Goal: Information Seeking & Learning: Compare options

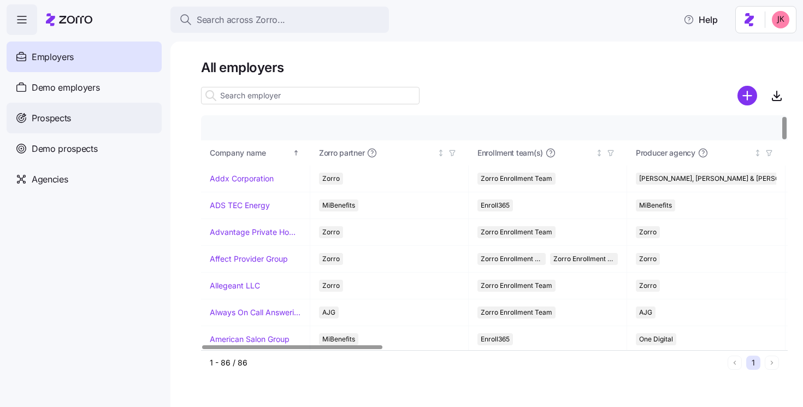
click at [67, 123] on span "Prospects" at bounding box center [51, 118] width 39 height 14
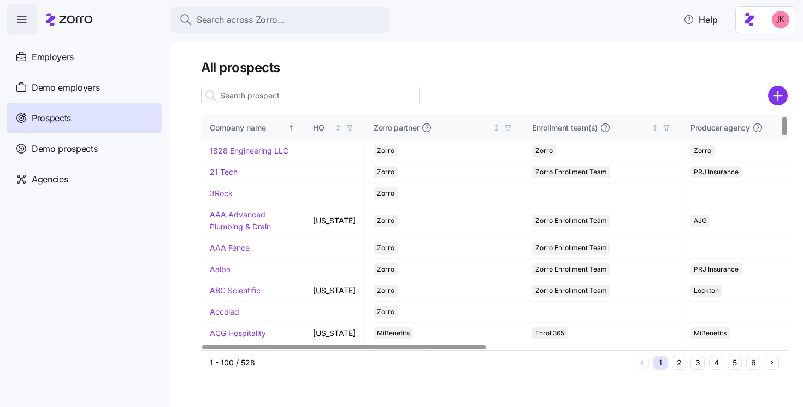
click at [271, 97] on input at bounding box center [310, 95] width 219 height 17
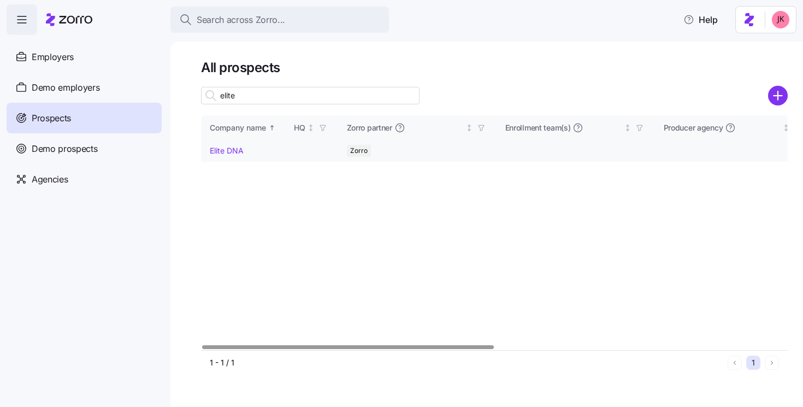
type input "elite"
click at [235, 154] on link "Elite DNA" at bounding box center [227, 150] width 34 height 9
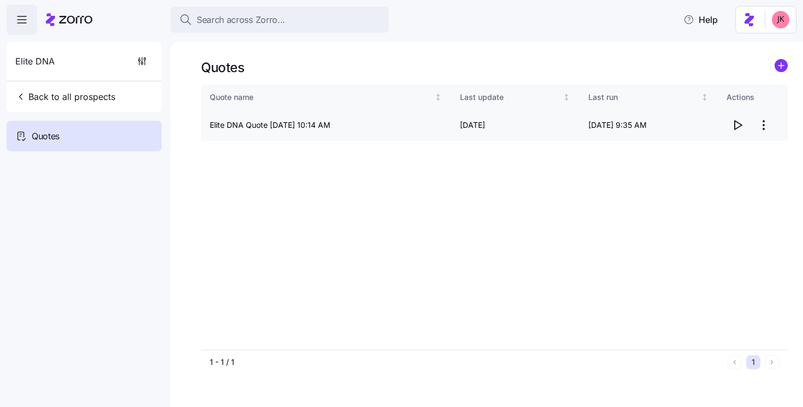
click at [747, 122] on span "button" at bounding box center [737, 125] width 21 height 21
click at [42, 95] on span "Back to all prospects" at bounding box center [65, 96] width 100 height 13
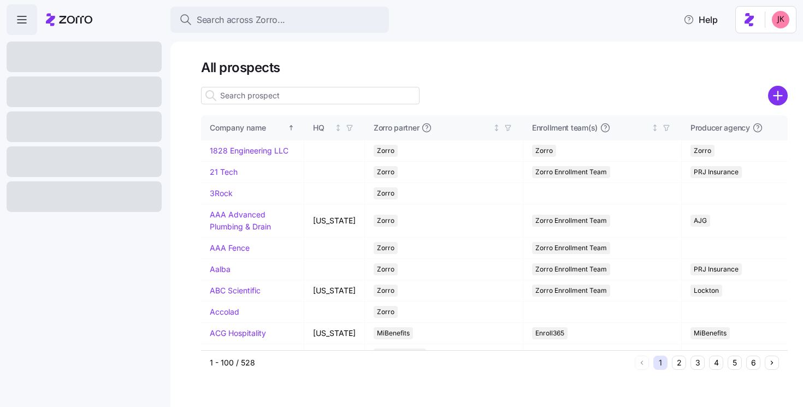
click at [237, 99] on input at bounding box center [310, 95] width 219 height 17
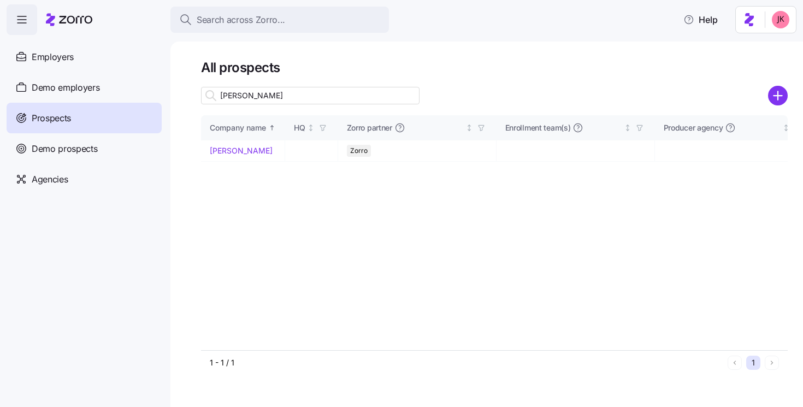
type input "davis malm"
click at [244, 155] on link "[PERSON_NAME]" at bounding box center [241, 150] width 63 height 9
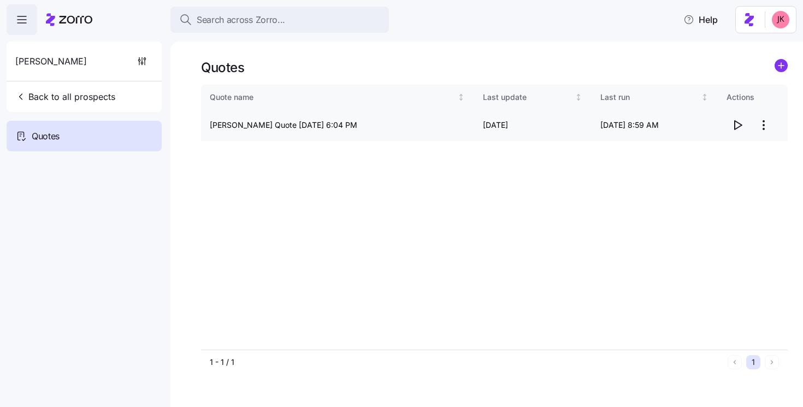
click at [737, 126] on icon "button" at bounding box center [737, 125] width 13 height 13
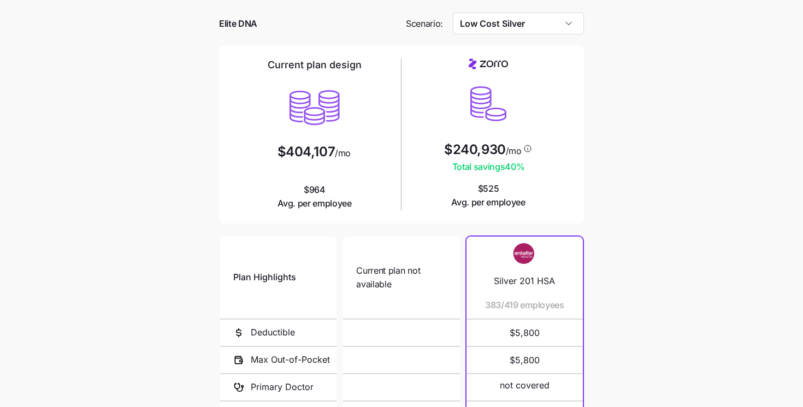
scroll to position [22, 0]
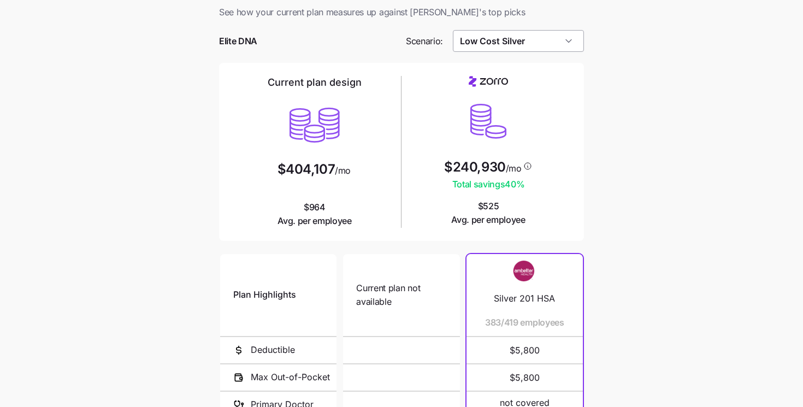
click at [471, 36] on input "Low Cost Silver" at bounding box center [519, 41] width 132 height 22
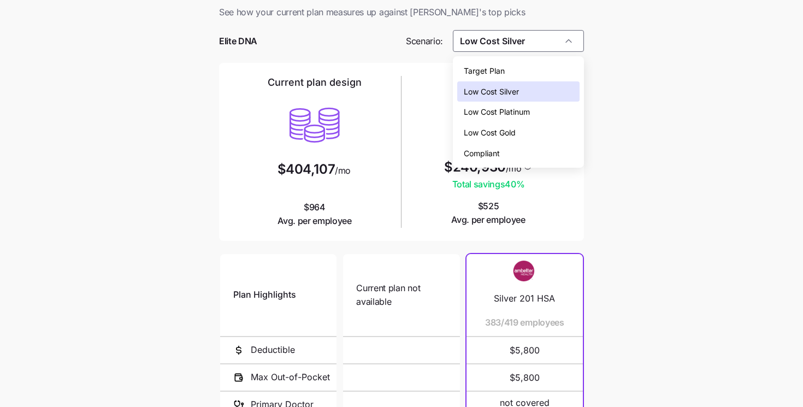
click at [479, 134] on span "Low Cost Gold" at bounding box center [490, 133] width 52 height 12
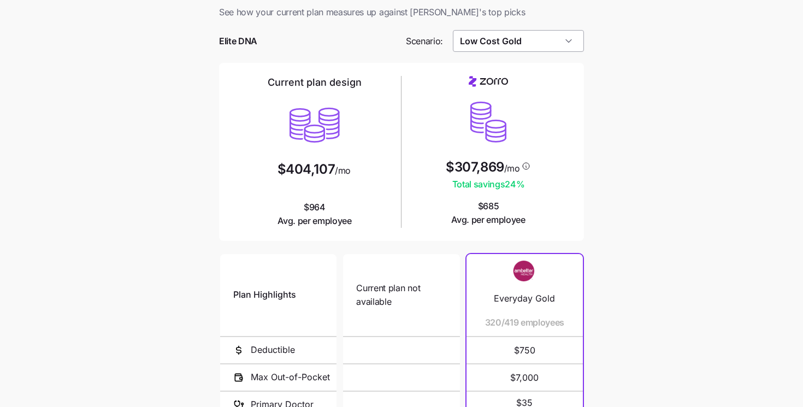
click at [492, 45] on input "Low Cost Gold" at bounding box center [519, 41] width 132 height 22
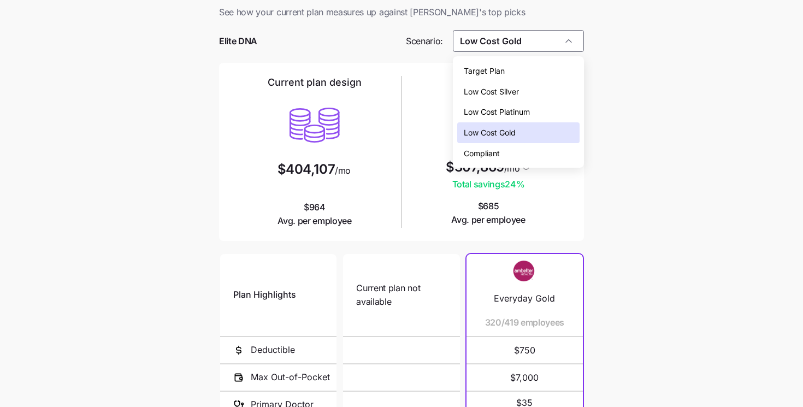
click at [493, 109] on span "Low Cost Platinum" at bounding box center [497, 112] width 66 height 12
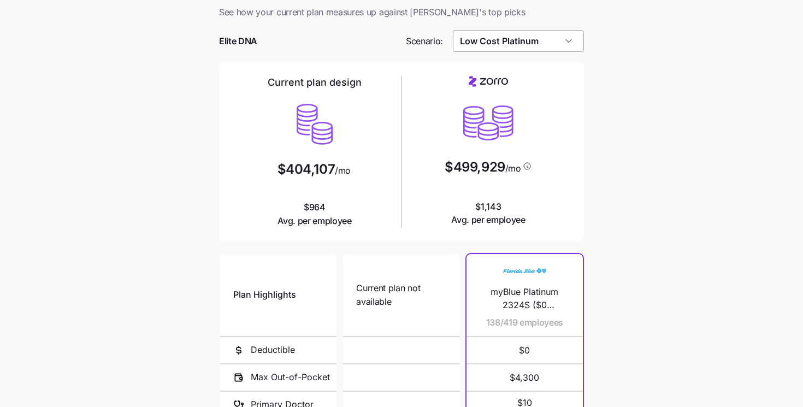
click at [496, 44] on input "Low Cost Platinum" at bounding box center [519, 41] width 132 height 22
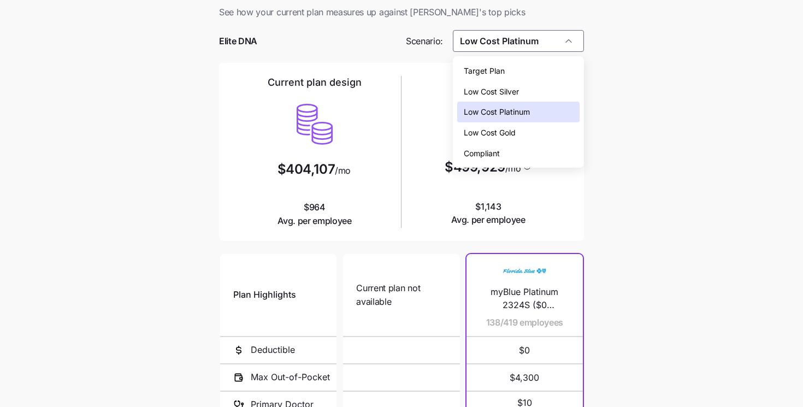
click at [494, 131] on span "Low Cost Gold" at bounding box center [490, 133] width 52 height 12
type input "Low Cost Gold"
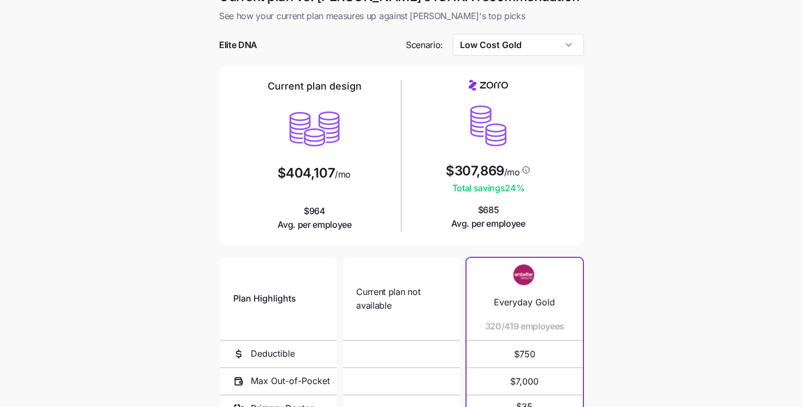
scroll to position [0, 0]
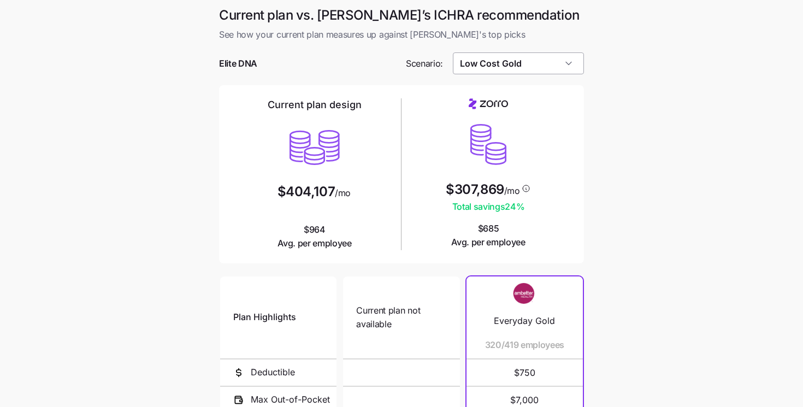
click at [474, 72] on input "Low Cost Gold" at bounding box center [519, 63] width 132 height 22
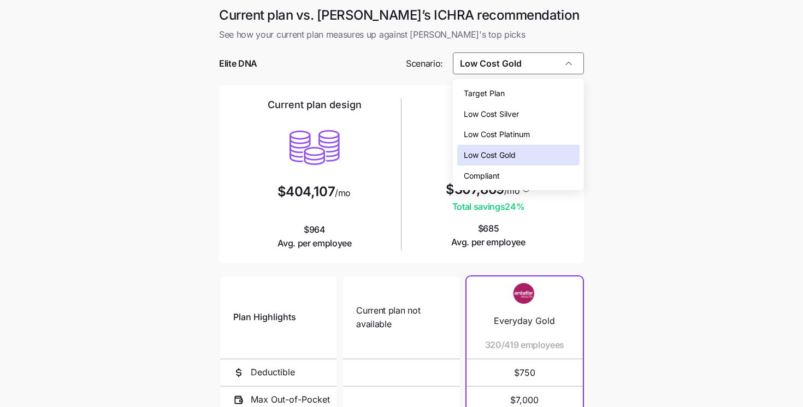
click at [88, 145] on main "Current plan vs. Zorro’s ICHRA recommendation See how your current plan measure…" at bounding box center [401, 298] width 803 height 597
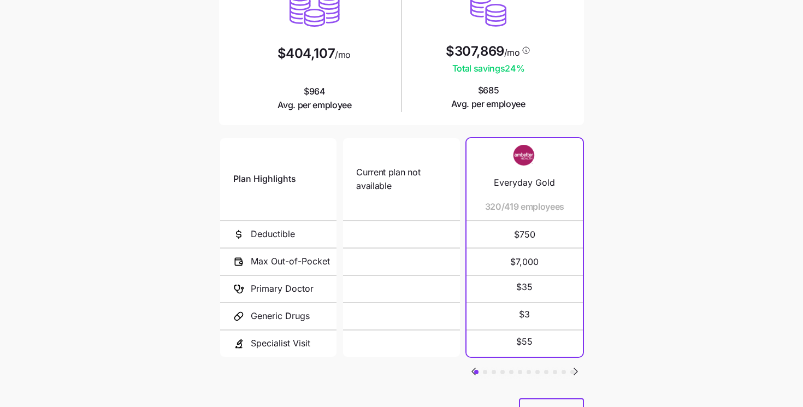
scroll to position [189, 0]
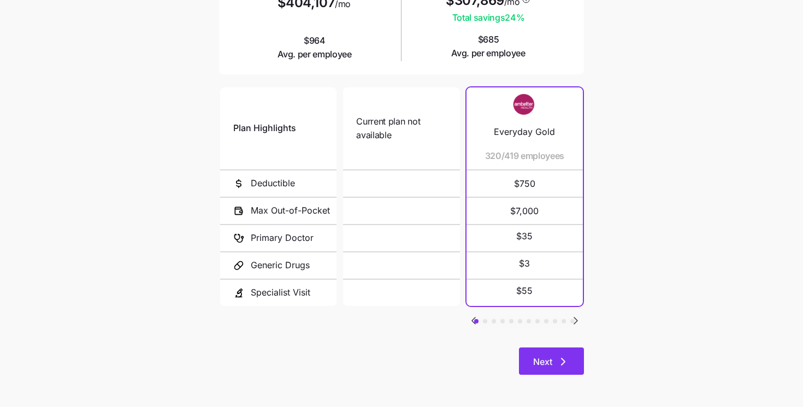
click at [551, 358] on span "Next" at bounding box center [542, 361] width 19 height 13
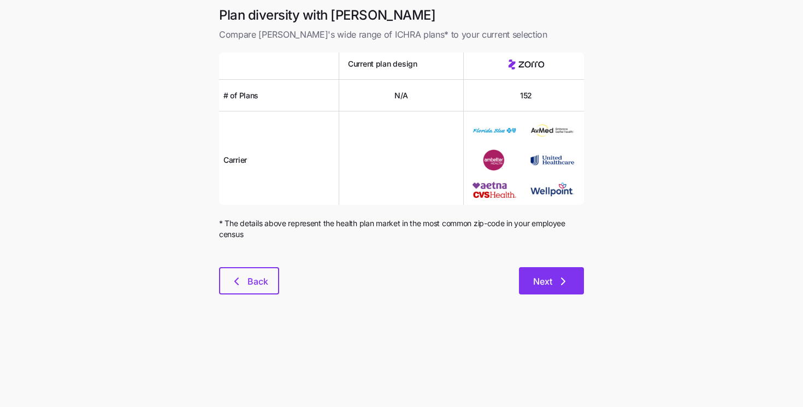
click at [550, 282] on span "Next" at bounding box center [542, 281] width 19 height 13
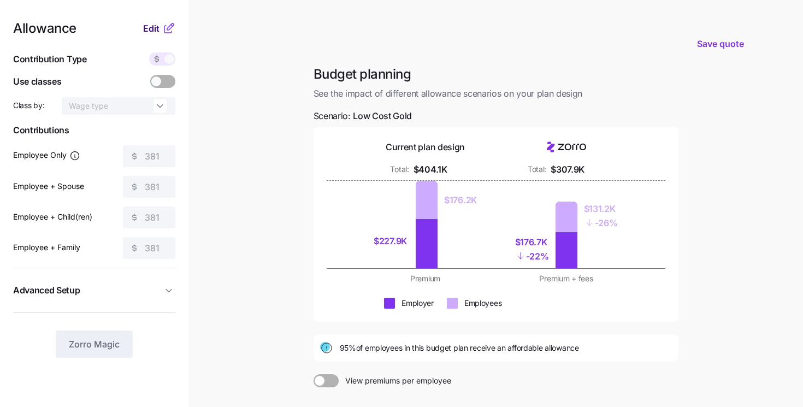
click at [151, 22] on div "Edit" at bounding box center [159, 28] width 32 height 13
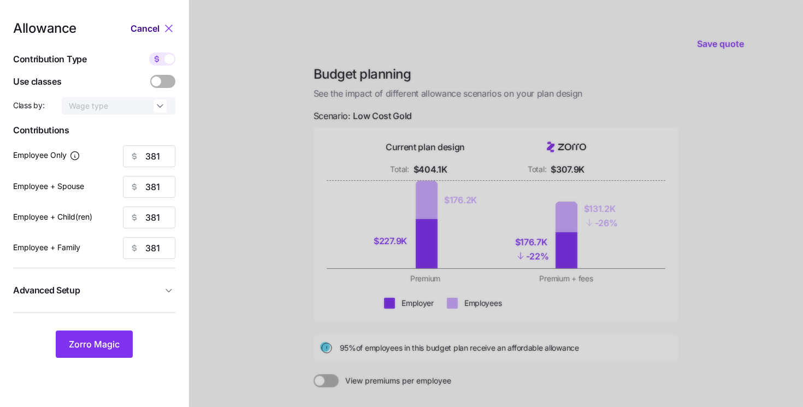
click at [148, 33] on span "Cancel" at bounding box center [145, 28] width 29 height 13
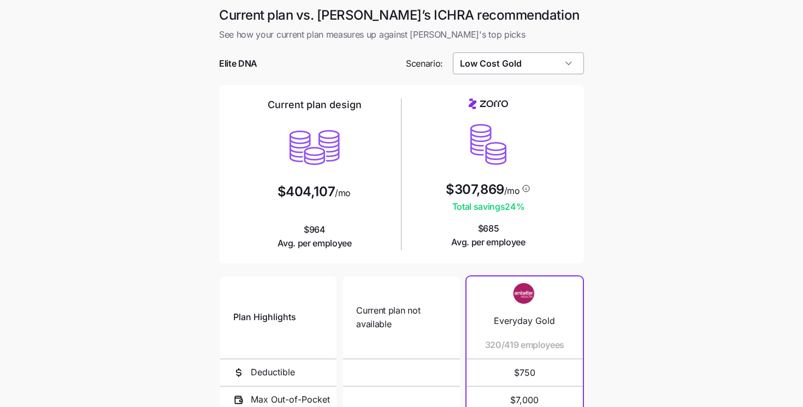
click at [498, 67] on input "Low Cost Gold" at bounding box center [519, 63] width 132 height 22
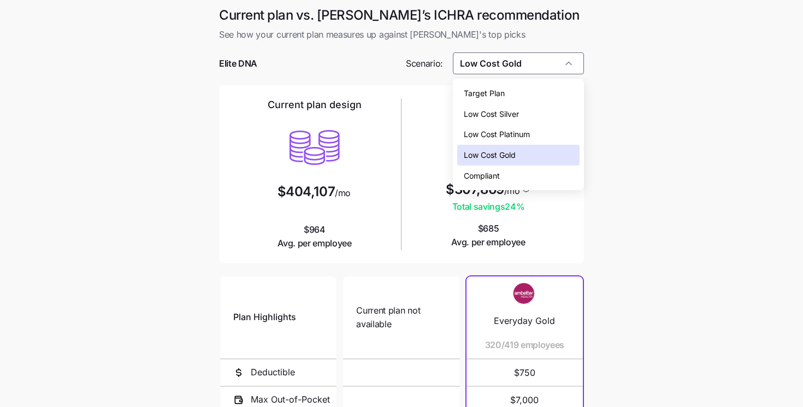
click at [495, 132] on span "Low Cost Platinum" at bounding box center [497, 134] width 66 height 12
type input "Low Cost Platinum"
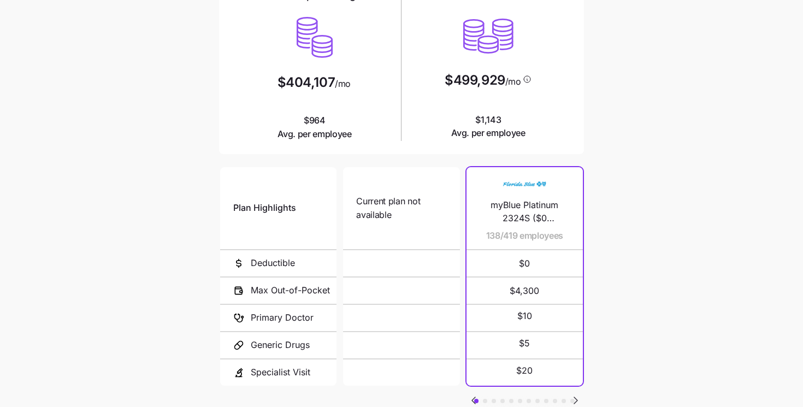
scroll to position [175, 0]
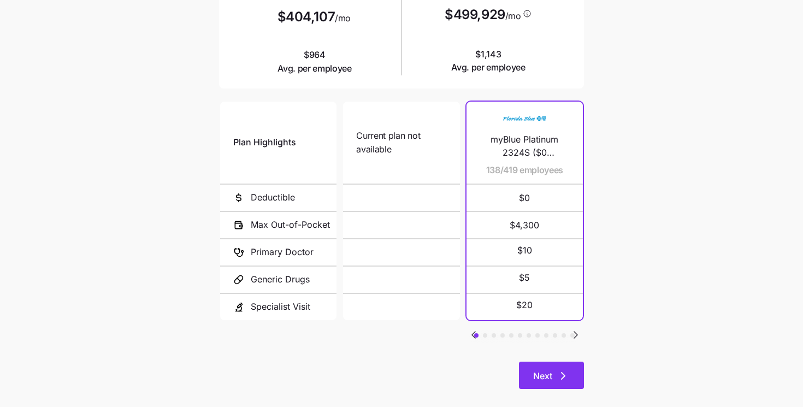
click at [551, 363] on button "Next" at bounding box center [551, 375] width 65 height 27
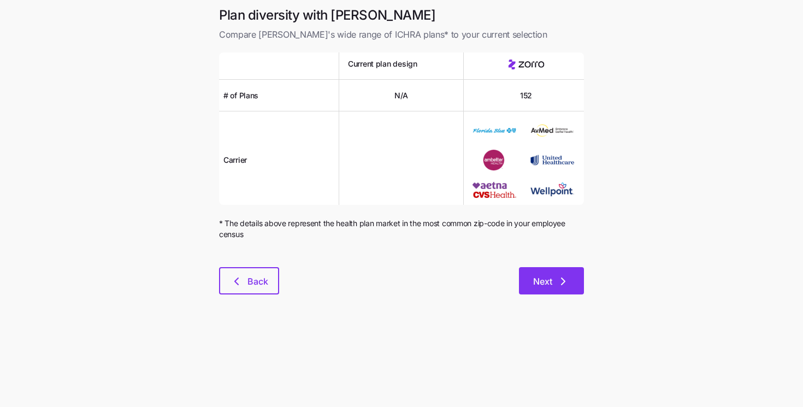
click at [536, 284] on span "Next" at bounding box center [542, 281] width 19 height 13
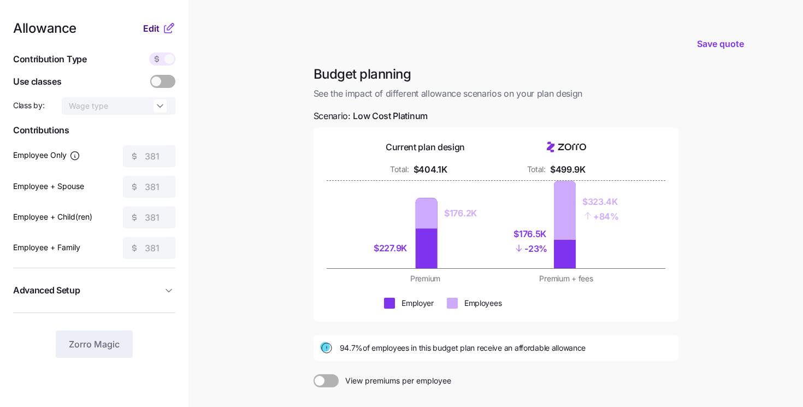
click at [151, 33] on span "Edit" at bounding box center [151, 28] width 16 height 13
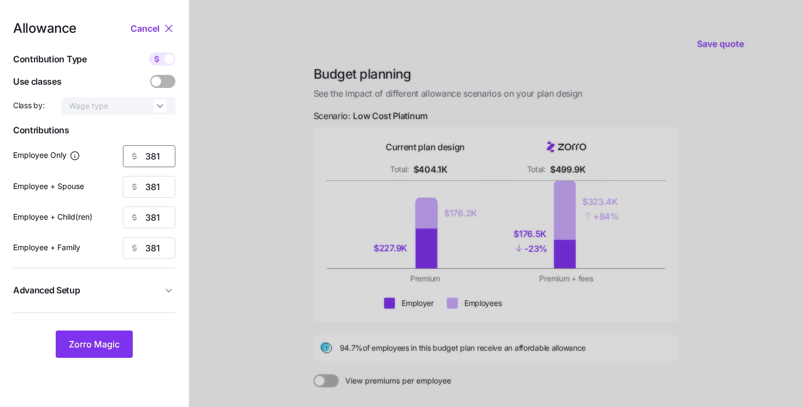
drag, startPoint x: 162, startPoint y: 159, endPoint x: 144, endPoint y: 159, distance: 18.0
click at [144, 159] on div "381" at bounding box center [149, 156] width 52 height 22
type input "430"
drag, startPoint x: 166, startPoint y: 187, endPoint x: 123, endPoint y: 176, distance: 43.5
click at [123, 176] on input "381" at bounding box center [149, 187] width 52 height 22
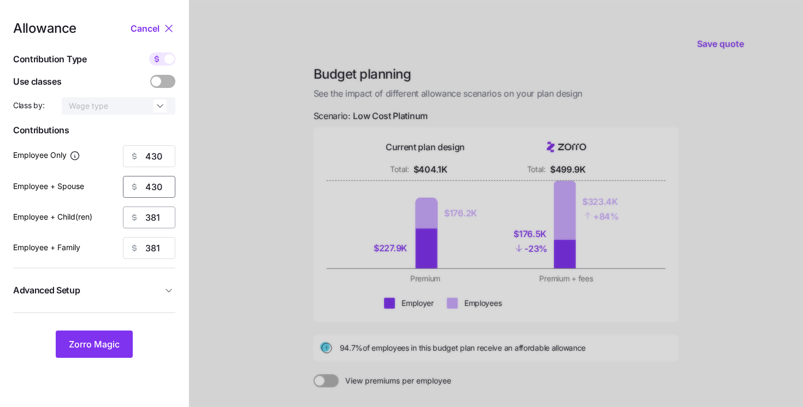
type input "430"
drag, startPoint x: 162, startPoint y: 217, endPoint x: 110, endPoint y: 203, distance: 54.0
click at [110, 203] on div "Allowance Cancel Contribution Type Use classes Class by: Wage type Contribution…" at bounding box center [94, 190] width 162 height 336
type input "430"
drag, startPoint x: 164, startPoint y: 251, endPoint x: 111, endPoint y: 234, distance: 55.1
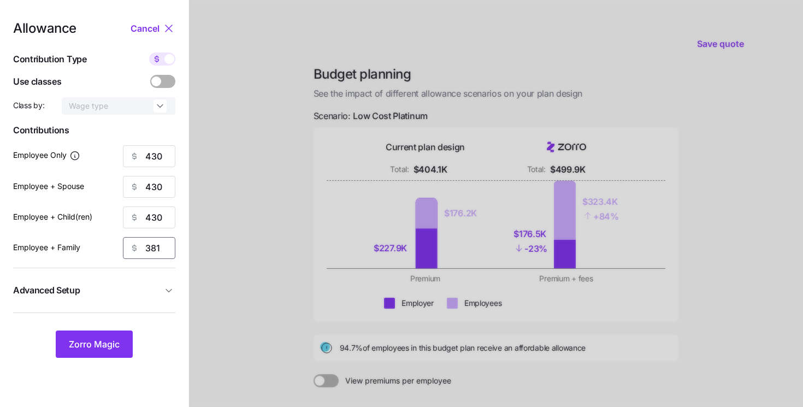
click at [111, 234] on div "Allowance Cancel Contribution Type Use classes Class by: Wage type Contribution…" at bounding box center [94, 190] width 162 height 336
type input "430"
click at [85, 345] on span "Zorro Magic" at bounding box center [94, 344] width 51 height 13
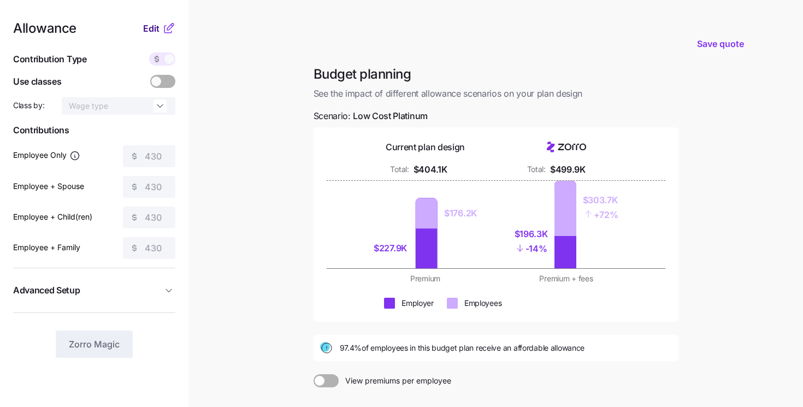
click at [158, 31] on span "Edit" at bounding box center [151, 28] width 16 height 13
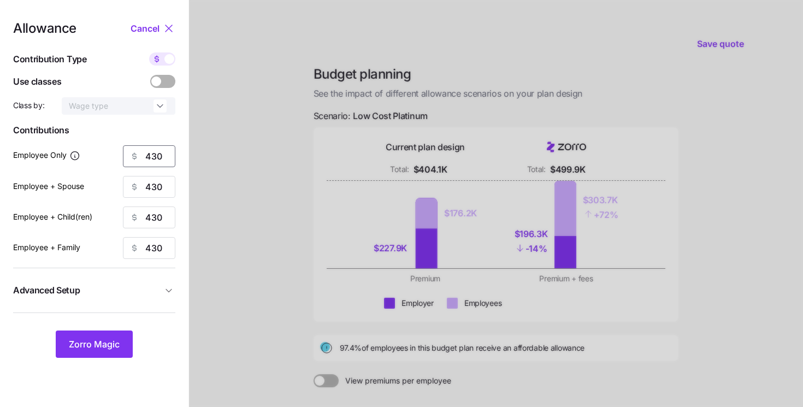
drag, startPoint x: 163, startPoint y: 156, endPoint x: 150, endPoint y: 156, distance: 13.1
click at [150, 156] on input "430" at bounding box center [149, 156] width 52 height 22
type input "450"
click at [161, 187] on input "430" at bounding box center [149, 187] width 52 height 22
type input "450"
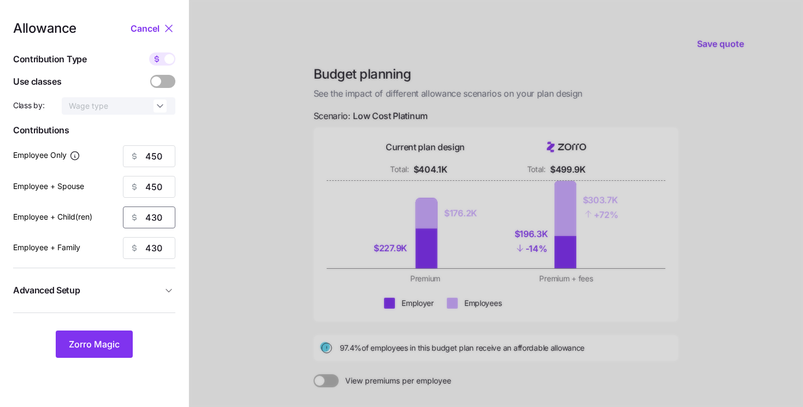
click at [162, 216] on input "430" at bounding box center [149, 217] width 52 height 22
type input "450"
click at [164, 243] on input "430" at bounding box center [149, 248] width 52 height 22
type input "450"
click at [110, 343] on span "Zorro Magic" at bounding box center [94, 344] width 51 height 13
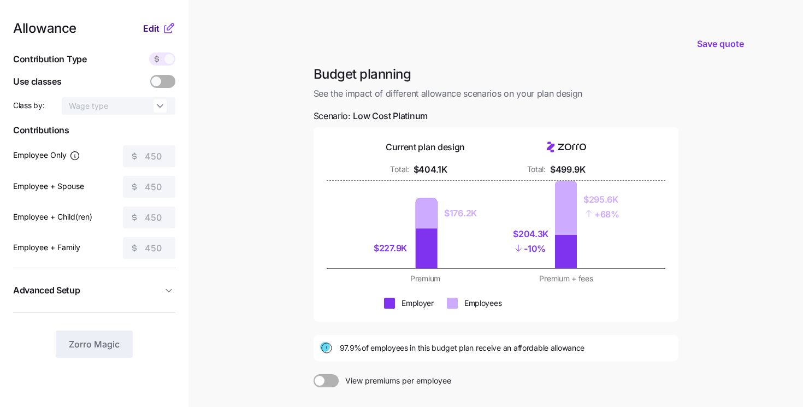
click at [155, 32] on span "Edit" at bounding box center [151, 28] width 16 height 13
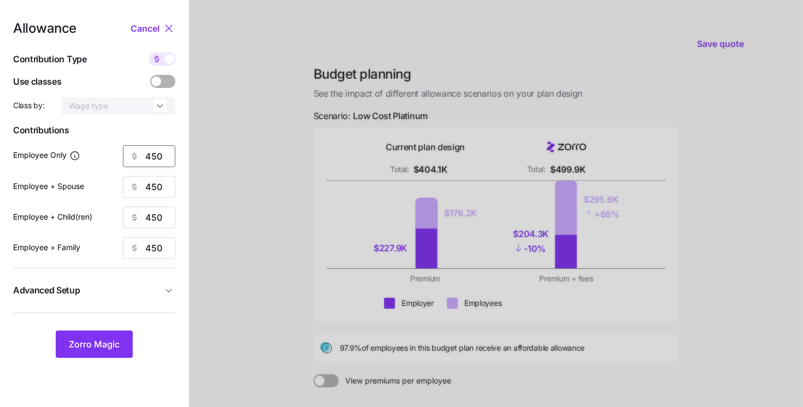
drag, startPoint x: 162, startPoint y: 156, endPoint x: 121, endPoint y: 150, distance: 41.4
click at [121, 150] on div "Employee Only 450" at bounding box center [94, 156] width 162 height 22
type input "500"
drag, startPoint x: 168, startPoint y: 188, endPoint x: 119, endPoint y: 177, distance: 50.5
click at [119, 177] on div "Employee + Spouse 450" at bounding box center [94, 187] width 162 height 22
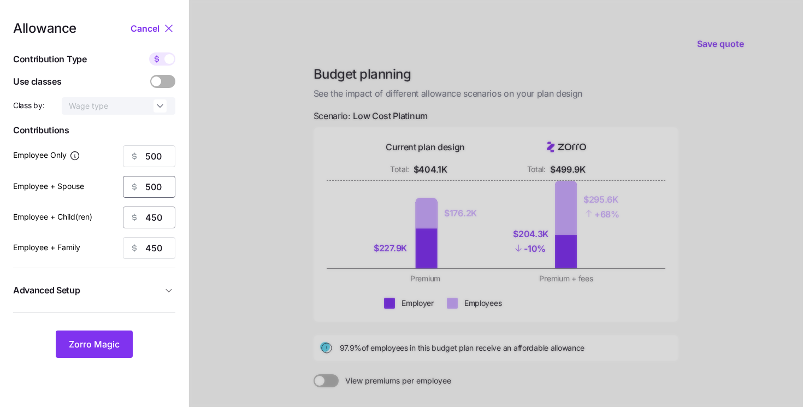
type input "500"
drag, startPoint x: 164, startPoint y: 219, endPoint x: 115, endPoint y: 200, distance: 52.0
click at [115, 200] on div "Allowance Cancel Contribution Type Use classes Class by: Wage type Contribution…" at bounding box center [94, 190] width 162 height 336
type input "500"
drag, startPoint x: 166, startPoint y: 250, endPoint x: 131, endPoint y: 240, distance: 36.8
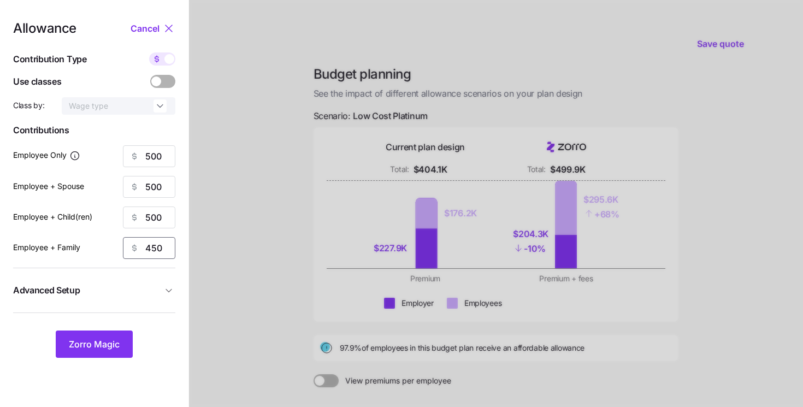
click at [131, 240] on div "450" at bounding box center [149, 248] width 52 height 22
type input "500"
click at [85, 345] on span "Zorro Magic" at bounding box center [94, 344] width 51 height 13
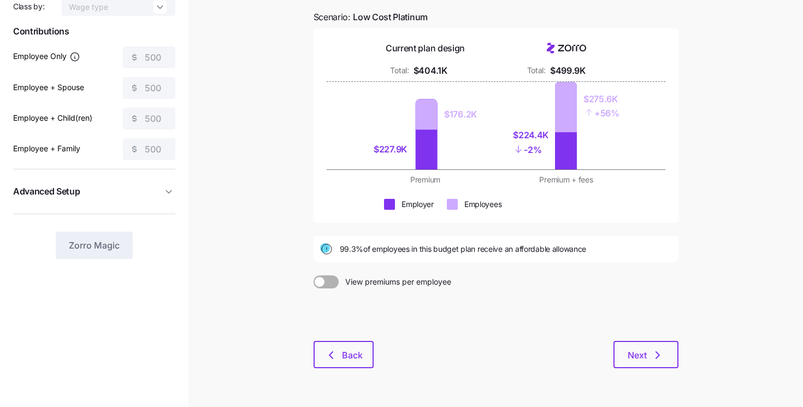
scroll to position [98, 0]
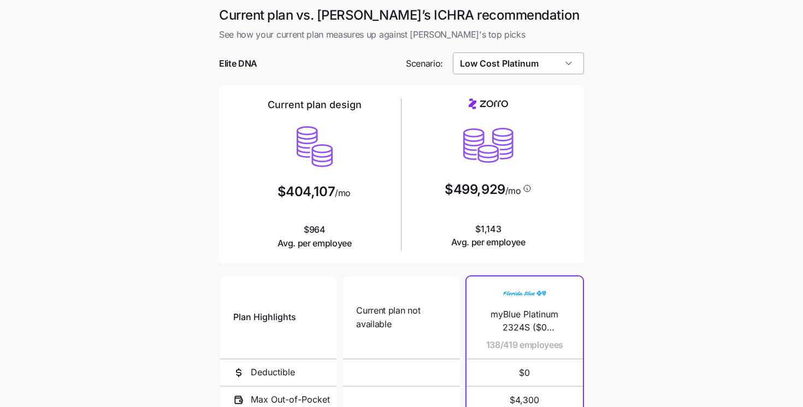
click at [526, 70] on input "Low Cost Platinum" at bounding box center [519, 63] width 132 height 22
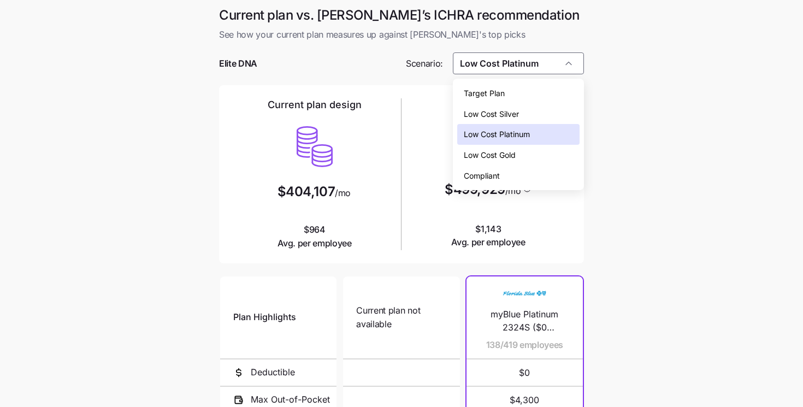
click at [510, 153] on span "Low Cost Gold" at bounding box center [490, 155] width 52 height 12
type input "Low Cost Gold"
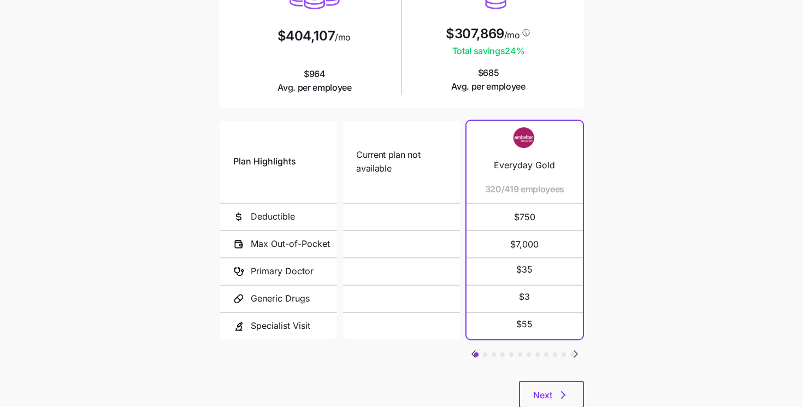
scroll to position [178, 0]
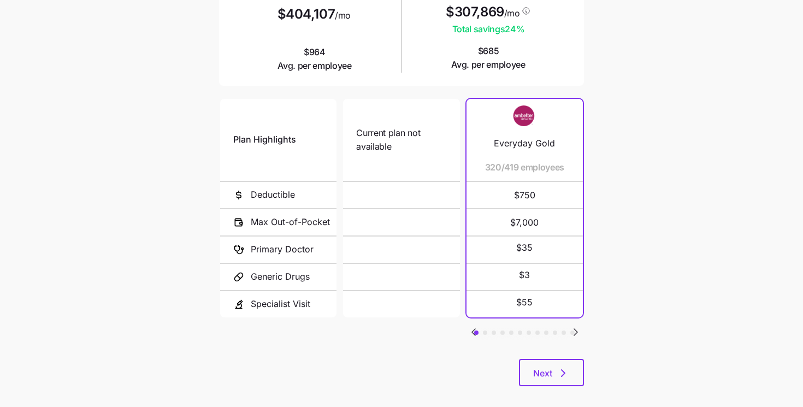
click at [579, 332] on icon "Go to next slide" at bounding box center [575, 332] width 13 height 13
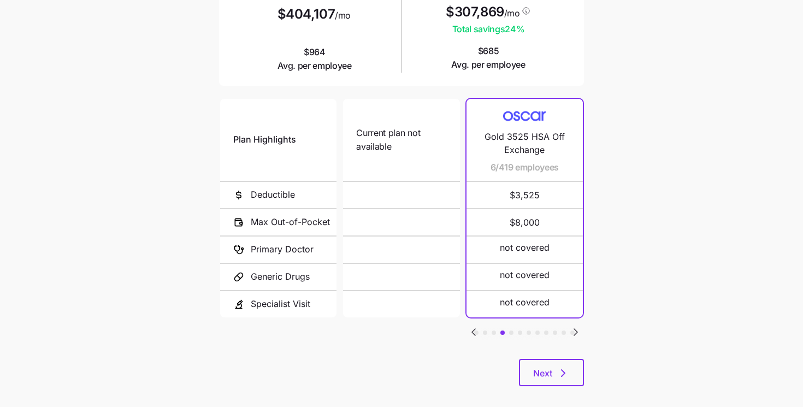
click at [579, 332] on icon "Go to next slide" at bounding box center [575, 332] width 13 height 13
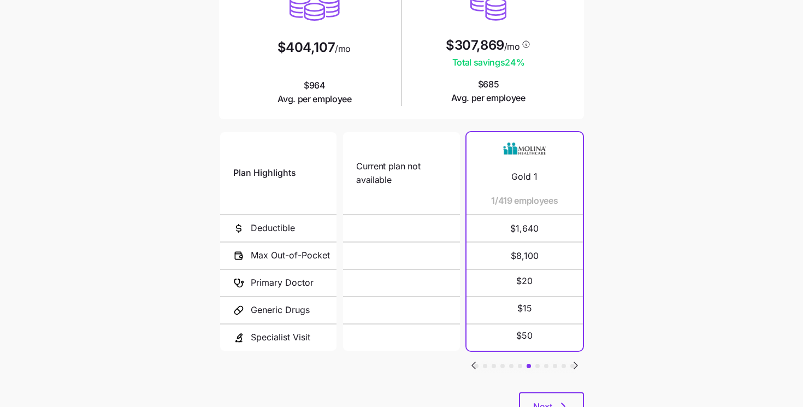
scroll to position [157, 0]
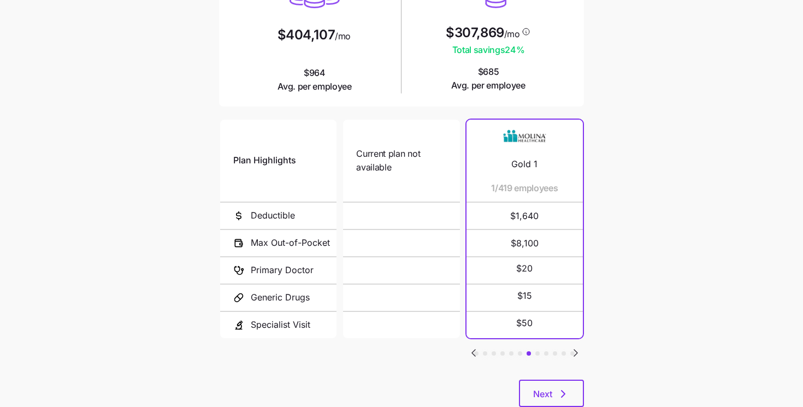
click at [552, 387] on span "Next" at bounding box center [542, 393] width 19 height 13
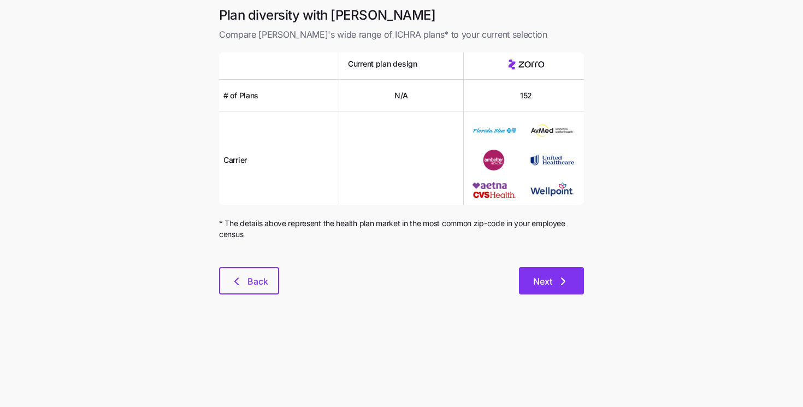
click at [559, 281] on icon "button" at bounding box center [563, 281] width 13 height 13
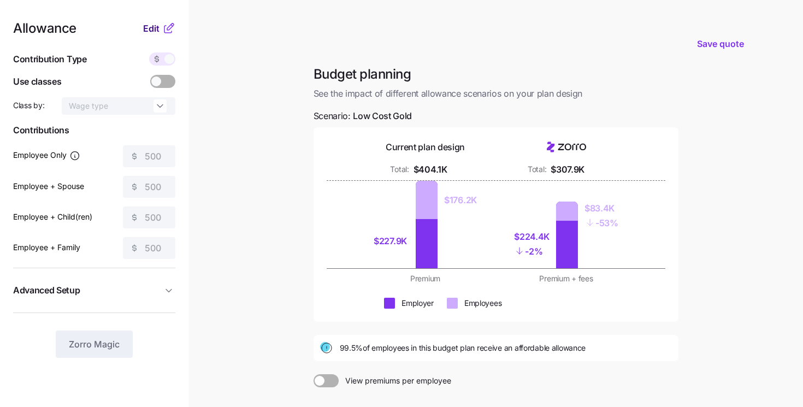
click at [154, 33] on span "Edit" at bounding box center [151, 28] width 16 height 13
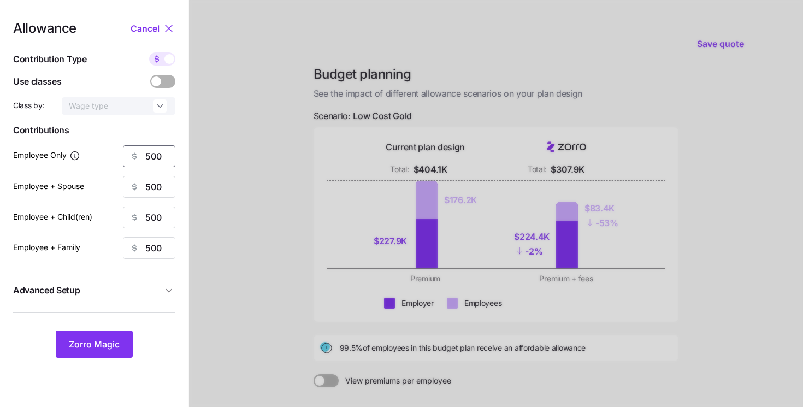
drag, startPoint x: 166, startPoint y: 157, endPoint x: 119, endPoint y: 146, distance: 48.2
click at [119, 146] on div "Employee Only 500" at bounding box center [94, 156] width 162 height 22
type input "381"
drag, startPoint x: 162, startPoint y: 188, endPoint x: 117, endPoint y: 162, distance: 52.1
click at [117, 163] on div "Allowance Cancel Contribution Type Use classes Class by: Wage type Contribution…" at bounding box center [94, 190] width 162 height 336
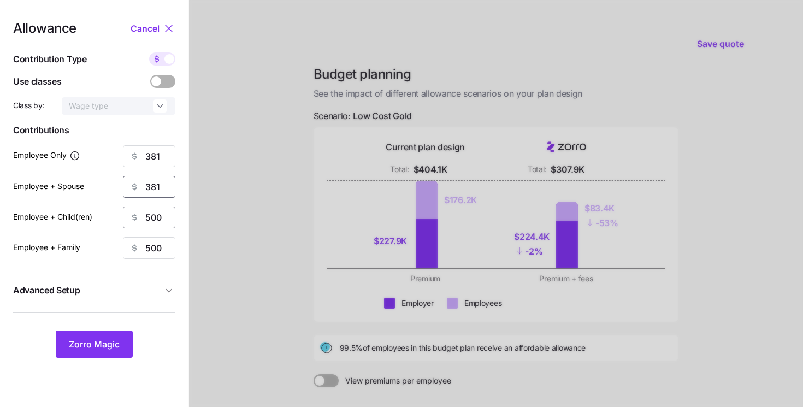
type input "381"
drag, startPoint x: 162, startPoint y: 220, endPoint x: 117, endPoint y: 205, distance: 46.6
click at [117, 205] on div "Allowance Cancel Contribution Type Use classes Class by: Wage type Contribution…" at bounding box center [94, 190] width 162 height 336
type input "381"
drag, startPoint x: 157, startPoint y: 250, endPoint x: 100, endPoint y: 220, distance: 64.8
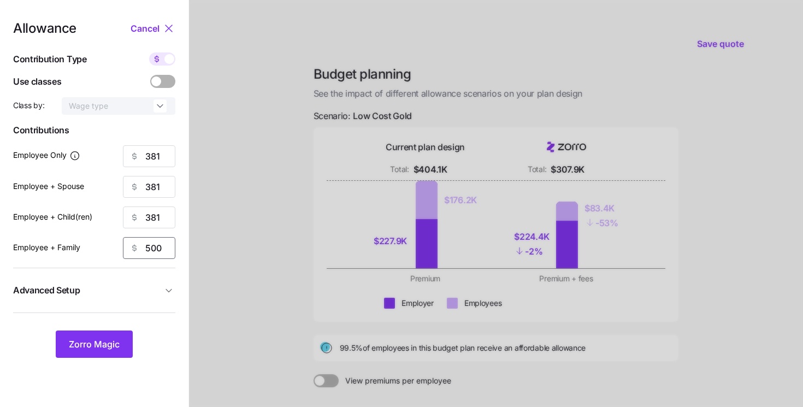
click at [100, 220] on div "Allowance Cancel Contribution Type Use classes Class by: Wage type Contribution…" at bounding box center [94, 190] width 162 height 336
type input "381"
click at [84, 343] on span "Zorro Magic" at bounding box center [94, 344] width 51 height 13
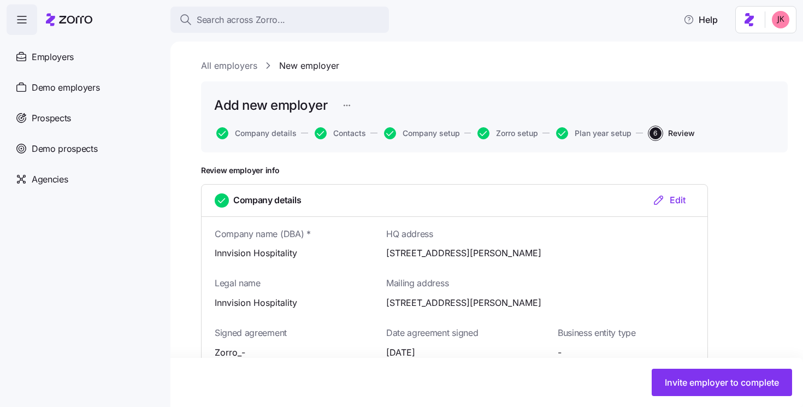
scroll to position [816, 0]
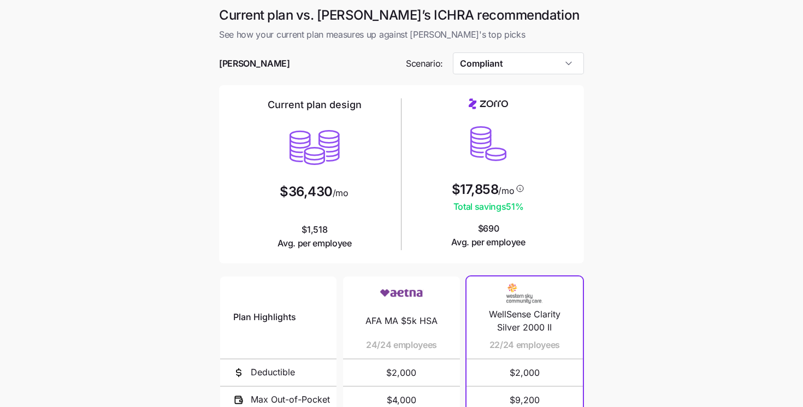
scroll to position [161, 0]
